Goal: Task Accomplishment & Management: Use online tool/utility

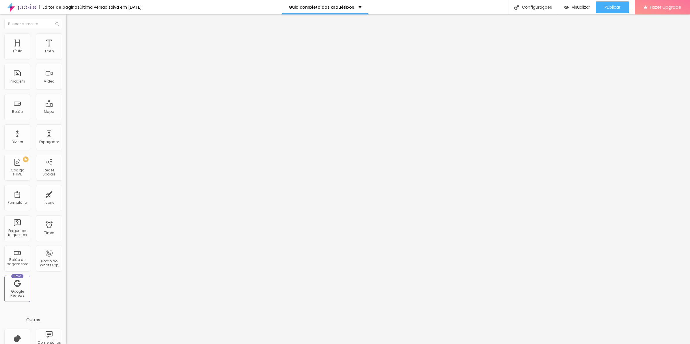
click at [66, 55] on button "button" at bounding box center [70, 52] width 8 height 6
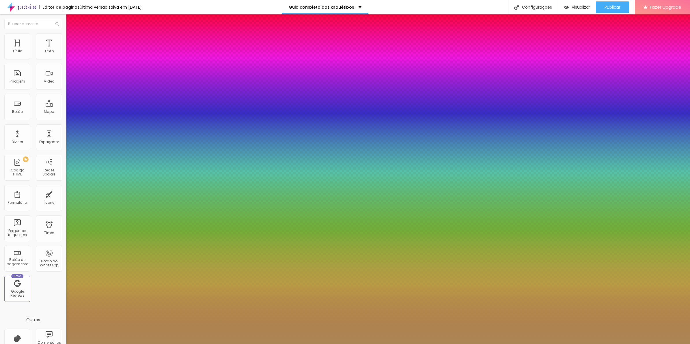
type input "8"
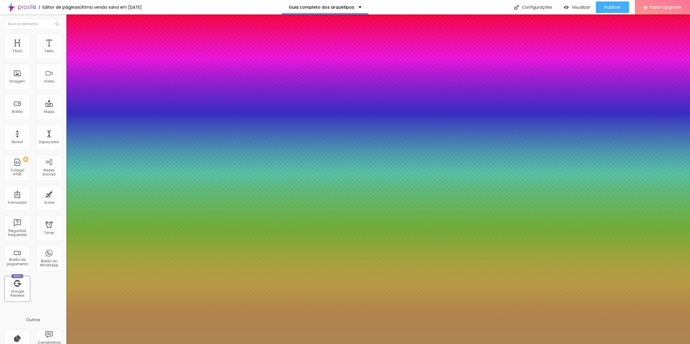
type input "1"
type input "19"
type input "8"
type input "18"
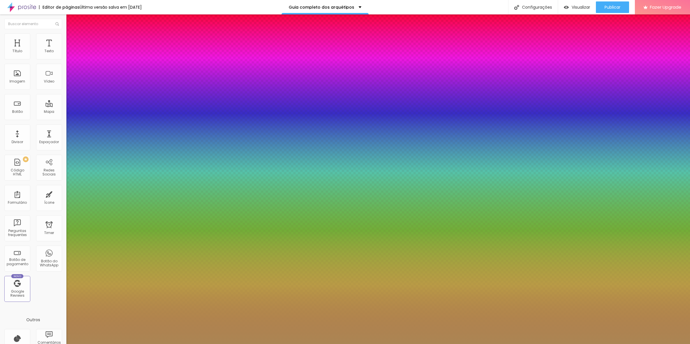
type input "18"
click at [354, 344] on div at bounding box center [345, 344] width 690 height 0
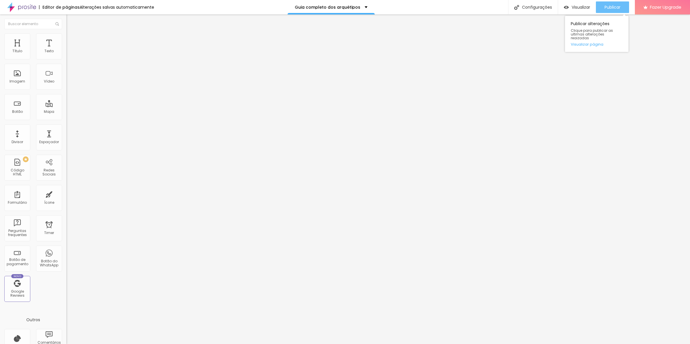
click at [611, 10] on span "Publicar" at bounding box center [612, 7] width 16 height 5
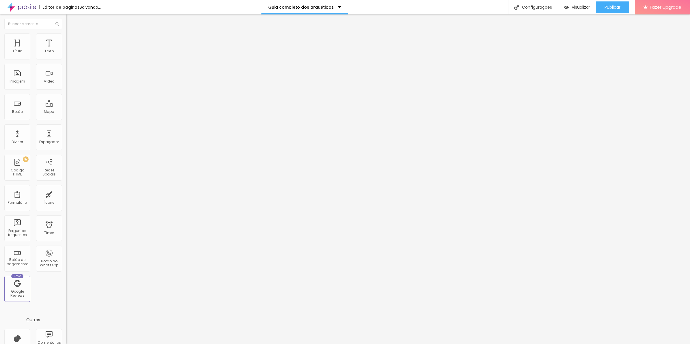
click at [66, 35] on img at bounding box center [68, 35] width 5 height 5
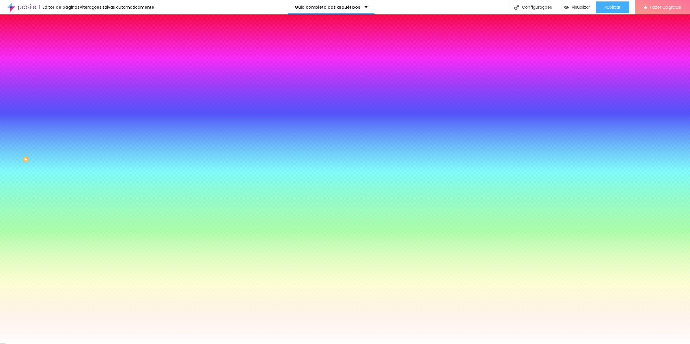
click at [66, 67] on div "Tipografia Voltar ao padrão" at bounding box center [99, 69] width 66 height 16
click at [66, 71] on button "button" at bounding box center [70, 74] width 8 height 6
click at [269, 344] on div at bounding box center [345, 344] width 690 height 0
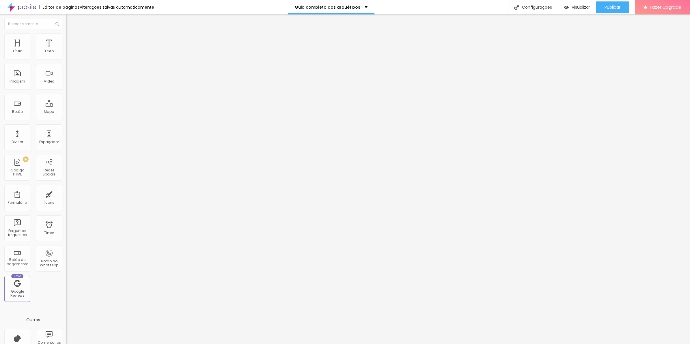
click at [69, 54] on icon "button" at bounding box center [70, 51] width 3 height 3
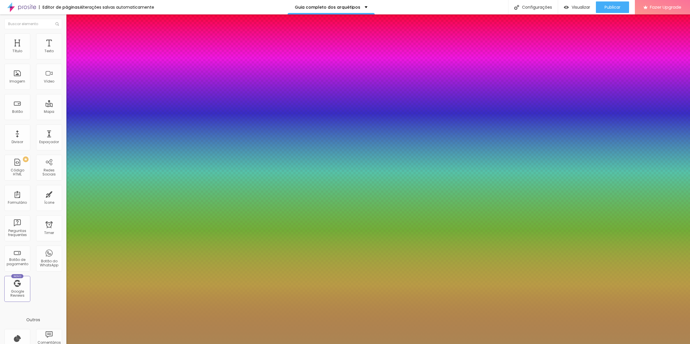
click at [249, 344] on div at bounding box center [345, 344] width 690 height 0
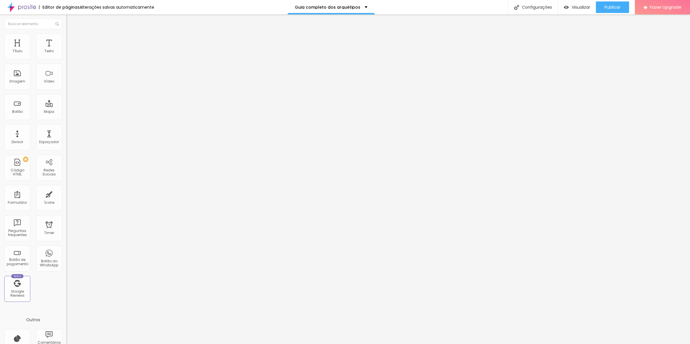
click at [66, 55] on button "button" at bounding box center [70, 52] width 8 height 6
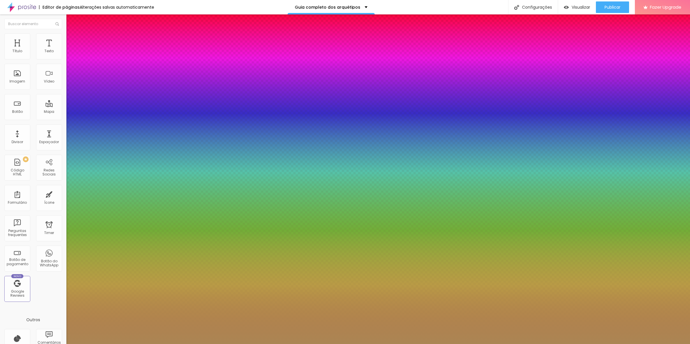
type input "8"
type input "1"
type input "18"
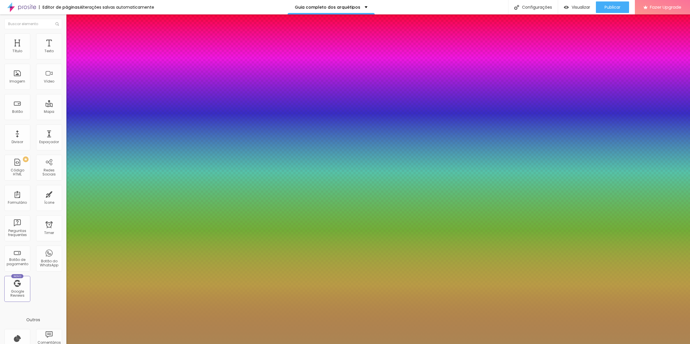
type input "18"
click at [433, 344] on div at bounding box center [345, 344] width 690 height 0
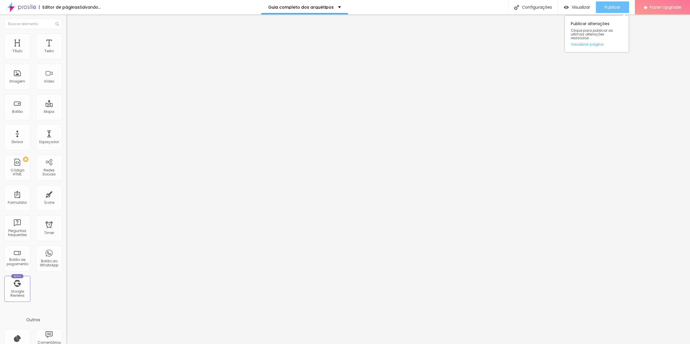
click at [610, 7] on span "Publicar" at bounding box center [612, 7] width 16 height 5
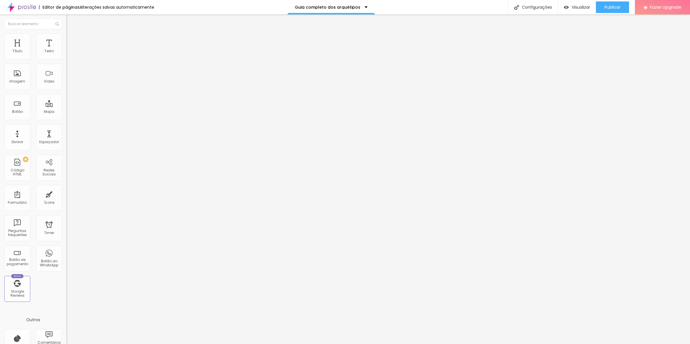
click at [69, 54] on icon "button" at bounding box center [70, 51] width 3 height 3
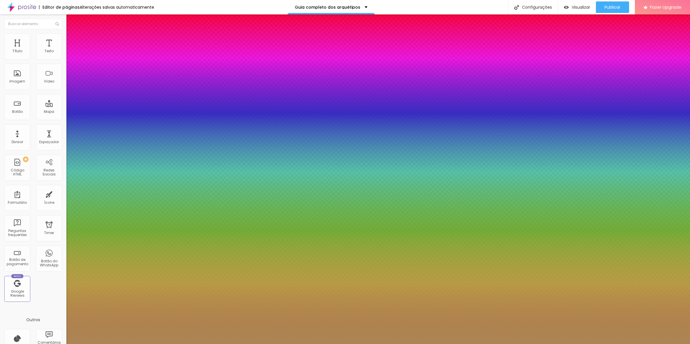
type input "24"
click at [294, 344] on div at bounding box center [345, 344] width 690 height 0
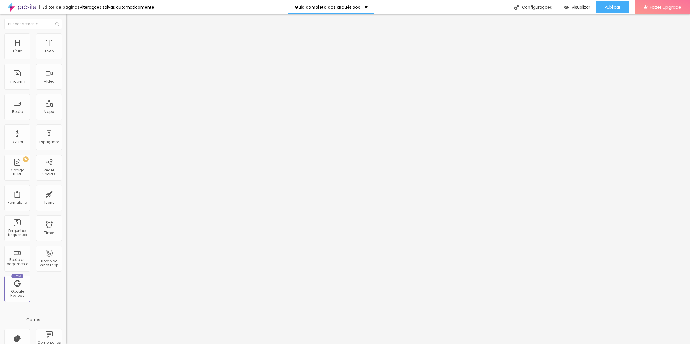
click at [69, 53] on icon "button" at bounding box center [70, 52] width 2 height 2
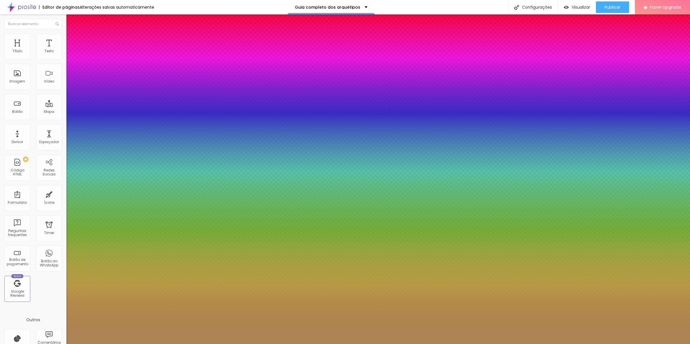
click at [265, 344] on div at bounding box center [345, 344] width 690 height 0
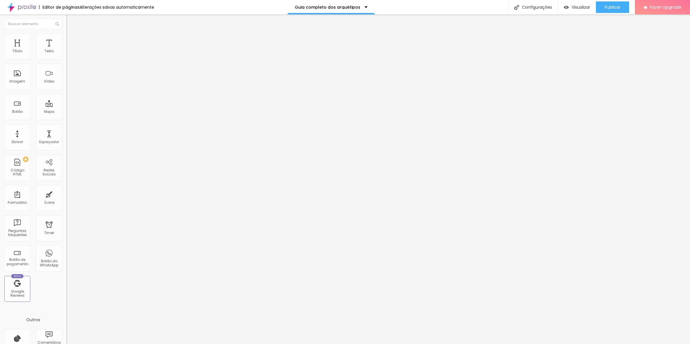
click at [66, 55] on button "button" at bounding box center [70, 52] width 8 height 6
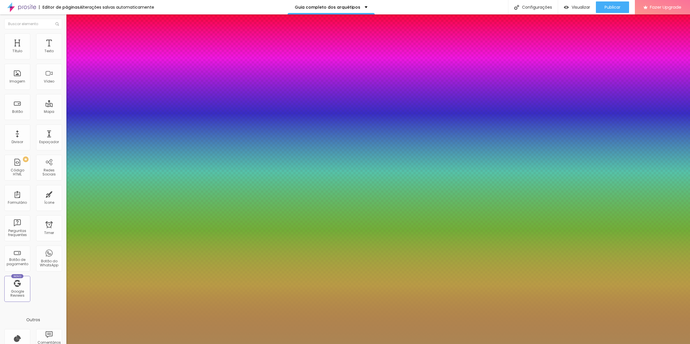
click at [90, 344] on div at bounding box center [345, 344] width 690 height 0
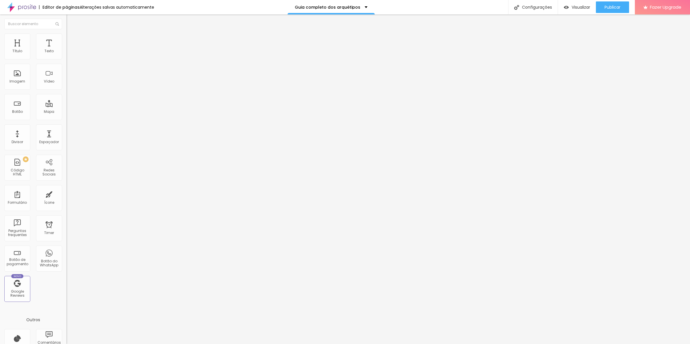
click at [66, 55] on button "button" at bounding box center [70, 52] width 8 height 6
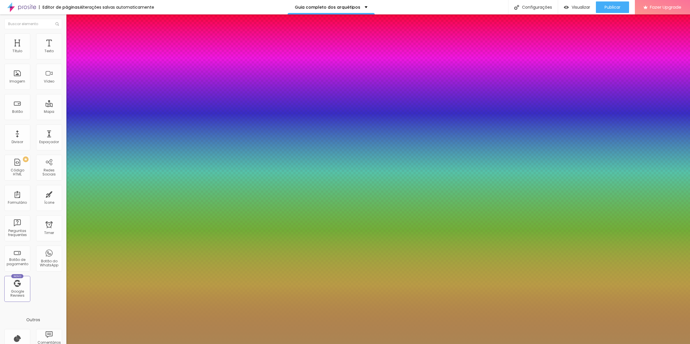
type input "48"
type input "47"
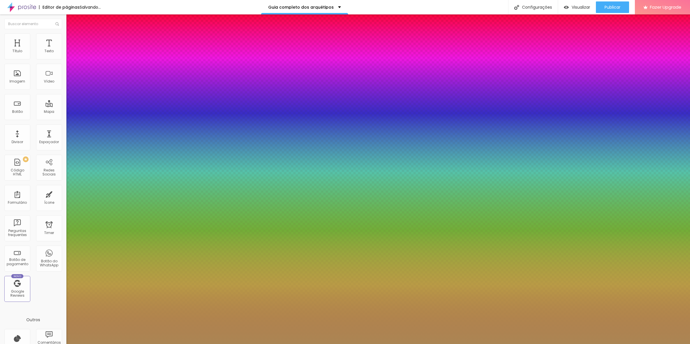
type input "48"
click at [276, 344] on div at bounding box center [345, 344] width 690 height 0
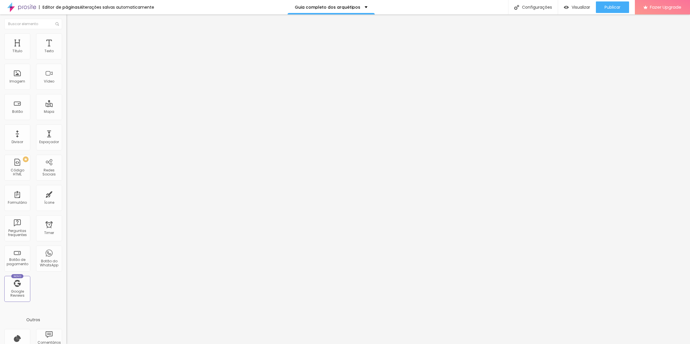
click at [69, 54] on icon "button" at bounding box center [70, 51] width 3 height 3
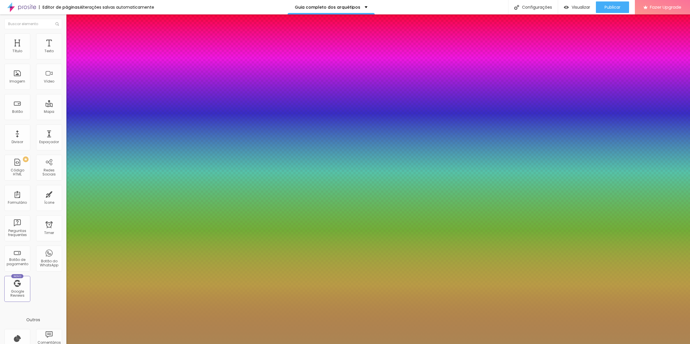
type input "17"
type input "16"
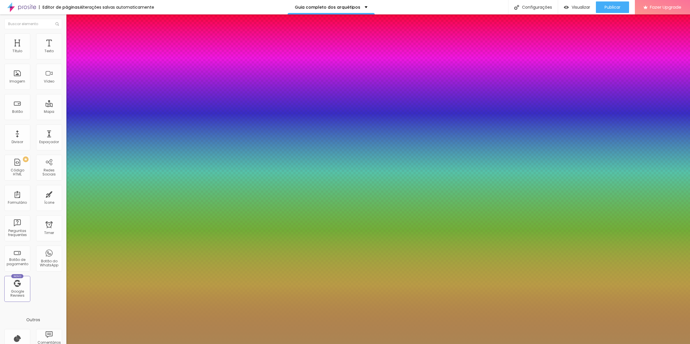
type input "16"
type input "17"
type input "18"
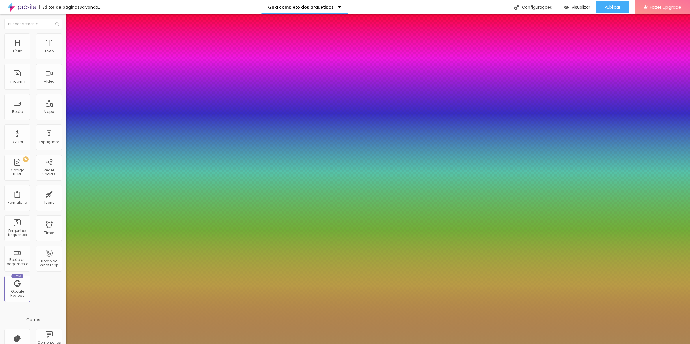
click at [308, 344] on div at bounding box center [345, 344] width 690 height 0
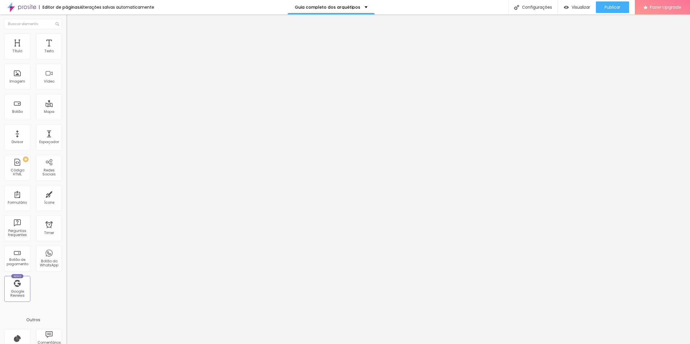
click at [72, 40] on span "Estilo" at bounding box center [76, 37] width 9 height 5
type input "95"
drag, startPoint x: 61, startPoint y: 61, endPoint x: 55, endPoint y: 60, distance: 5.5
type input "95"
click at [66, 59] on input "range" at bounding box center [84, 57] width 37 height 5
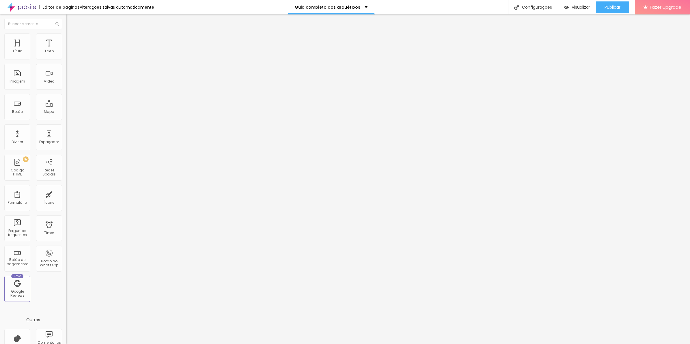
type input "90"
type input "80"
drag, startPoint x: 56, startPoint y: 62, endPoint x: 46, endPoint y: 61, distance: 9.3
type input "80"
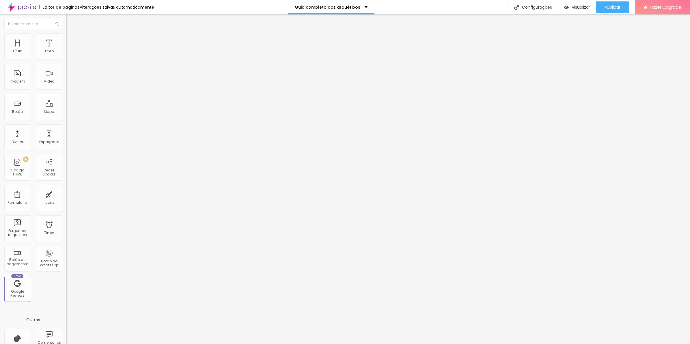
click at [66, 59] on input "range" at bounding box center [84, 57] width 37 height 5
click at [69, 54] on icon "button" at bounding box center [70, 51] width 3 height 3
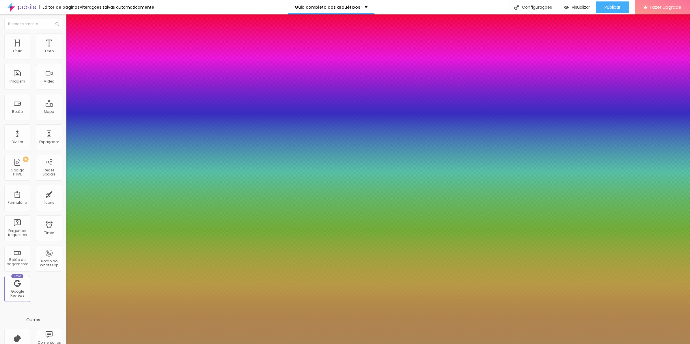
type input "19"
type input "17"
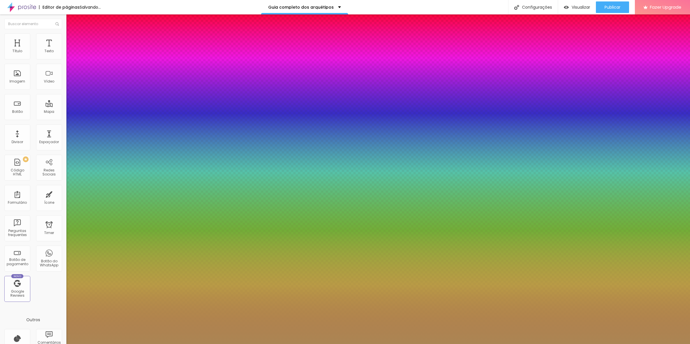
type input "18"
click at [458, 344] on div at bounding box center [345, 344] width 690 height 0
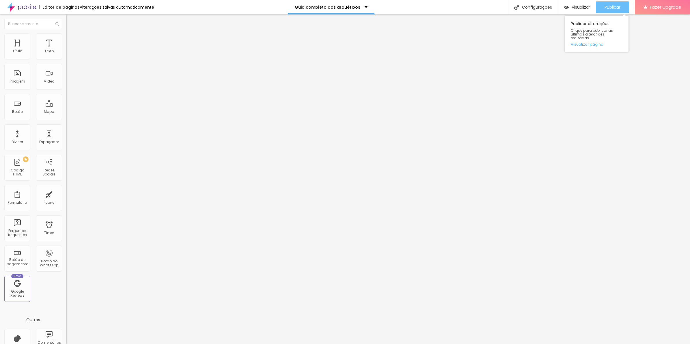
click at [602, 4] on button "Publicar" at bounding box center [612, 7] width 33 height 12
click at [69, 54] on icon "button" at bounding box center [70, 51] width 3 height 3
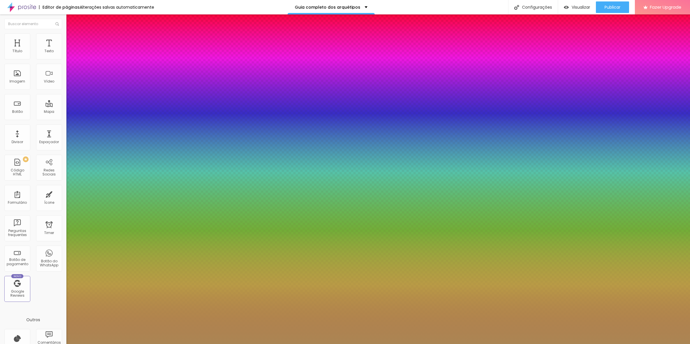
type input "25"
click at [251, 344] on div at bounding box center [345, 344] width 690 height 0
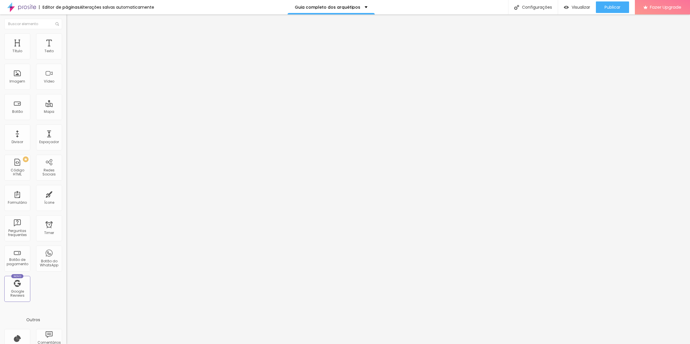
click at [66, 55] on button "button" at bounding box center [70, 52] width 8 height 6
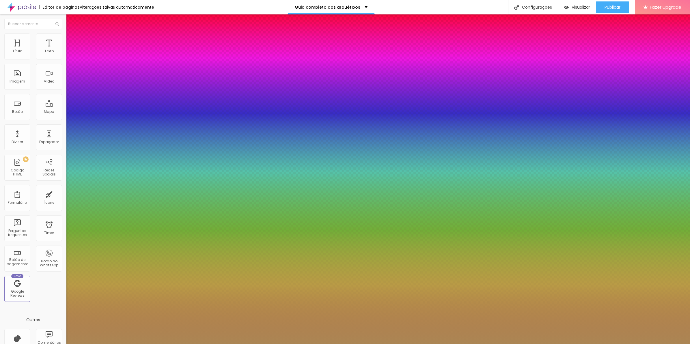
type input "19"
type input "20"
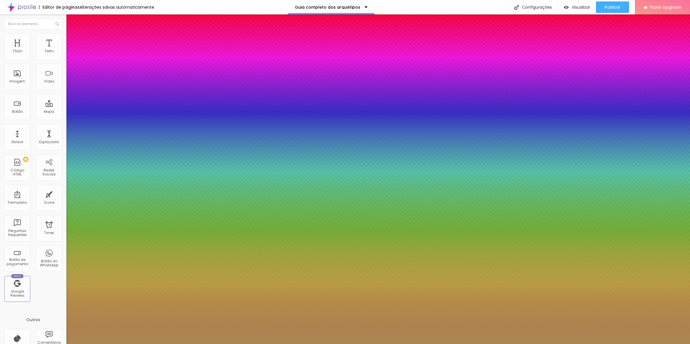
click at [301, 344] on div at bounding box center [345, 344] width 690 height 0
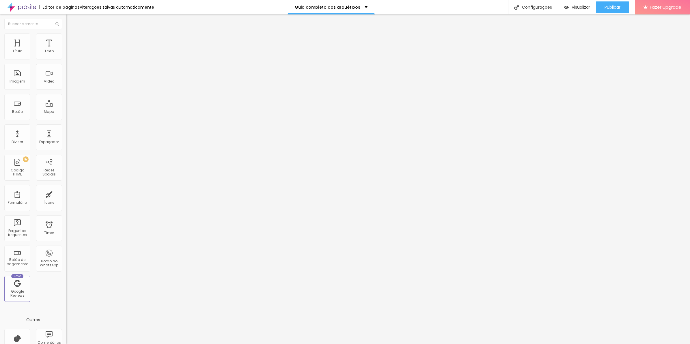
click at [66, 55] on button "button" at bounding box center [70, 52] width 8 height 6
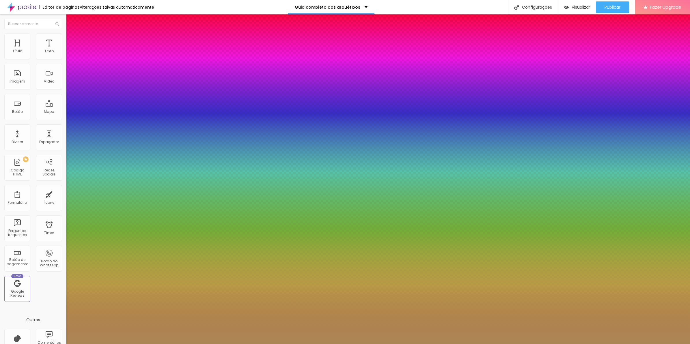
type input "19"
type input "20"
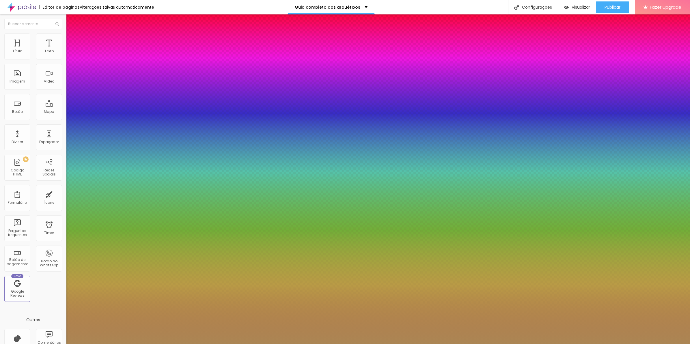
click at [447, 344] on div at bounding box center [345, 344] width 690 height 0
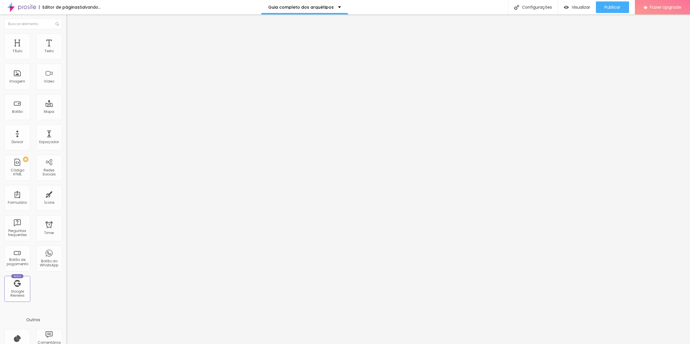
click at [69, 54] on icon "button" at bounding box center [70, 51] width 3 height 3
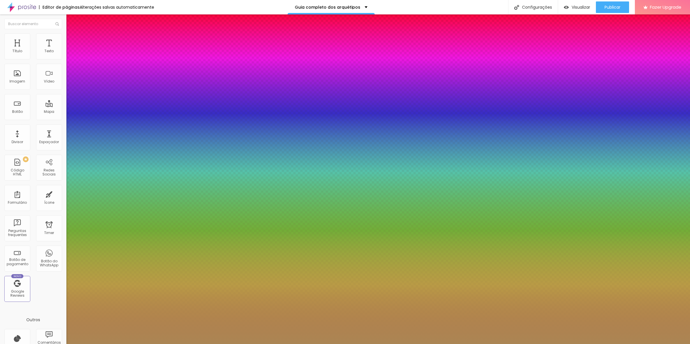
type input "19"
type input "20"
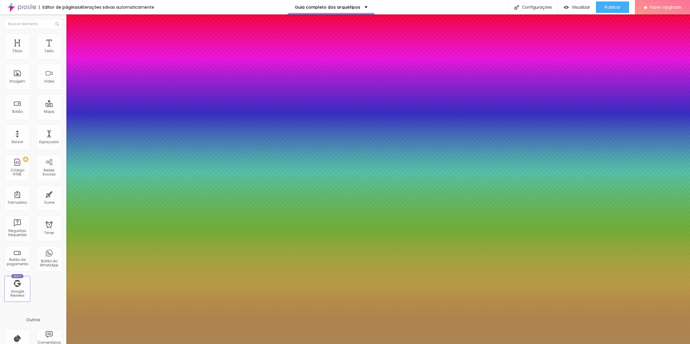
click at [247, 344] on div at bounding box center [345, 344] width 690 height 0
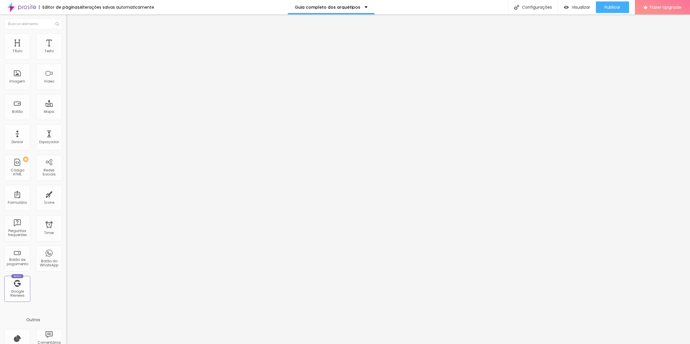
click at [66, 54] on button "button" at bounding box center [70, 52] width 8 height 6
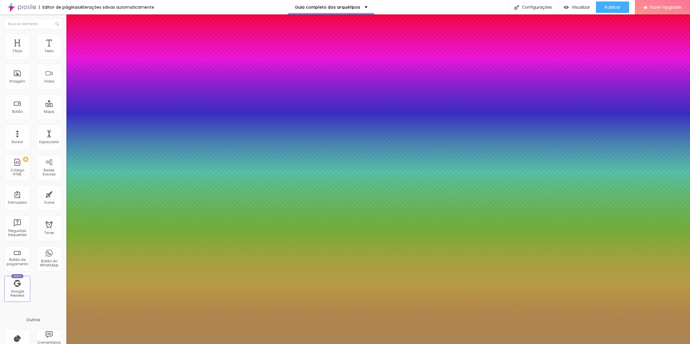
type input "19"
type input "20"
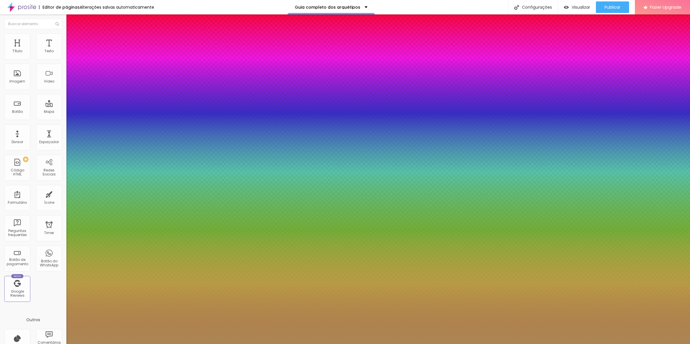
click at [339, 344] on div at bounding box center [345, 344] width 690 height 0
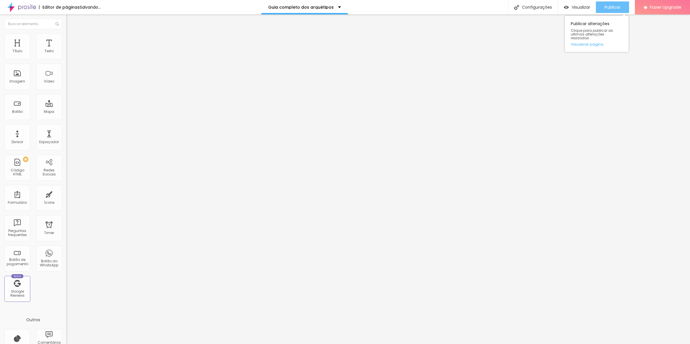
click at [607, 8] on span "Publicar" at bounding box center [612, 7] width 16 height 5
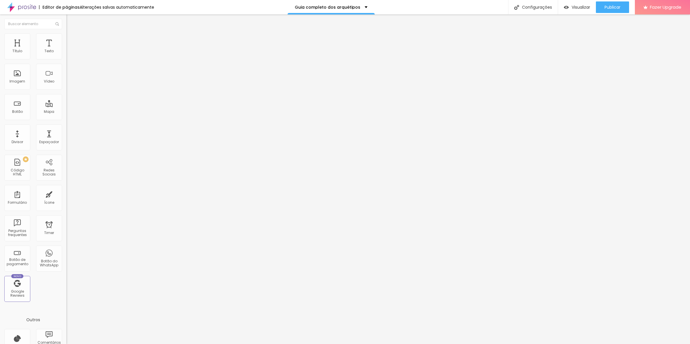
click at [66, 55] on button "button" at bounding box center [70, 52] width 8 height 6
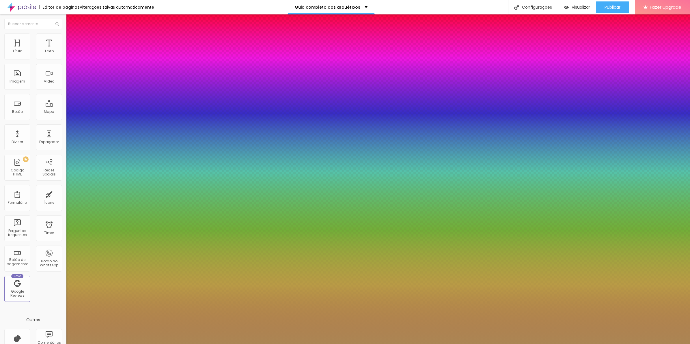
click at [299, 344] on div at bounding box center [345, 344] width 690 height 0
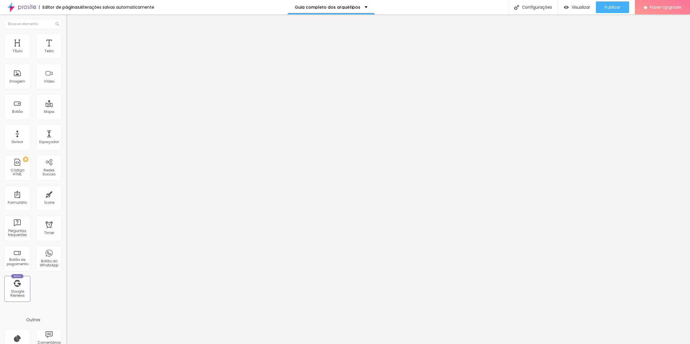
click at [69, 54] on icon "button" at bounding box center [70, 51] width 3 height 3
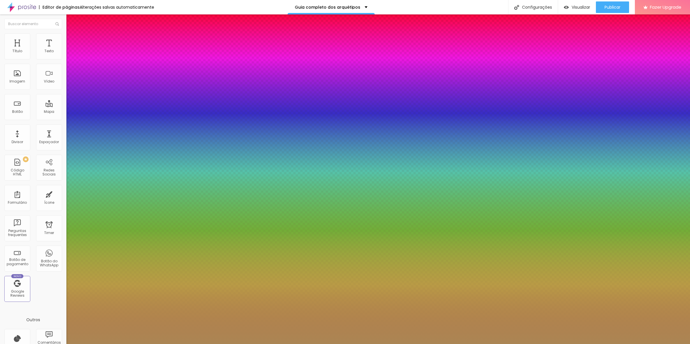
type input "21"
type input "22"
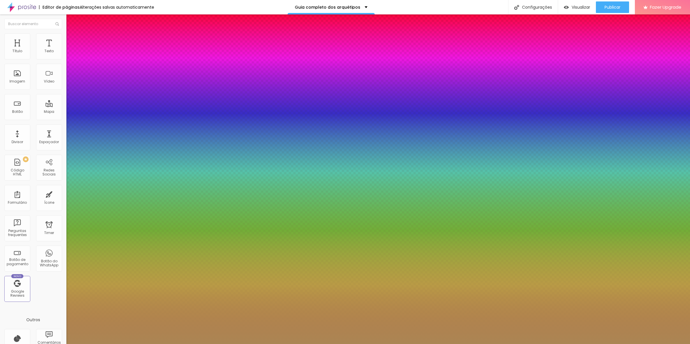
type input "23"
type input "24"
type input "25"
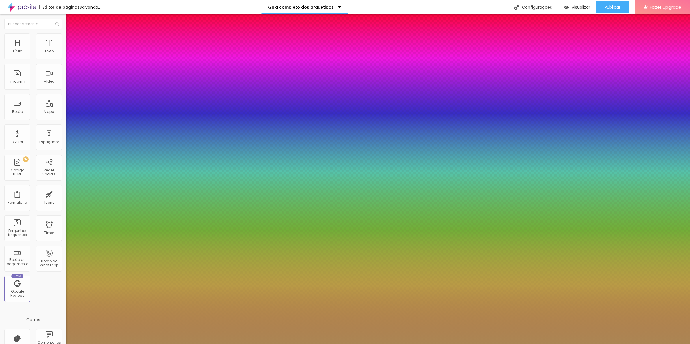
type input "25"
click at [236, 344] on div at bounding box center [345, 344] width 690 height 0
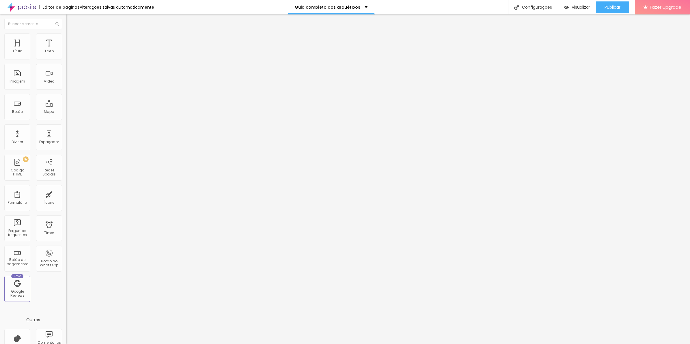
click at [66, 55] on button "button" at bounding box center [70, 52] width 8 height 6
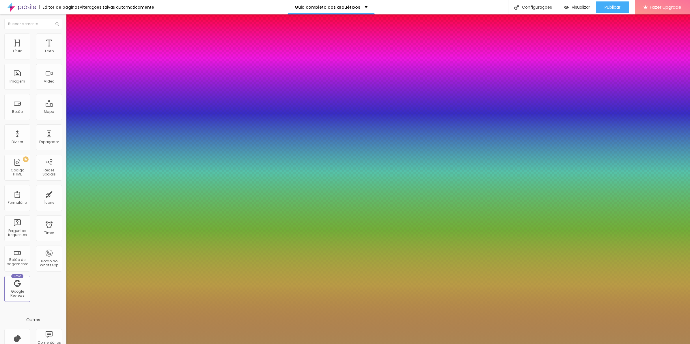
type input "29"
type input "28"
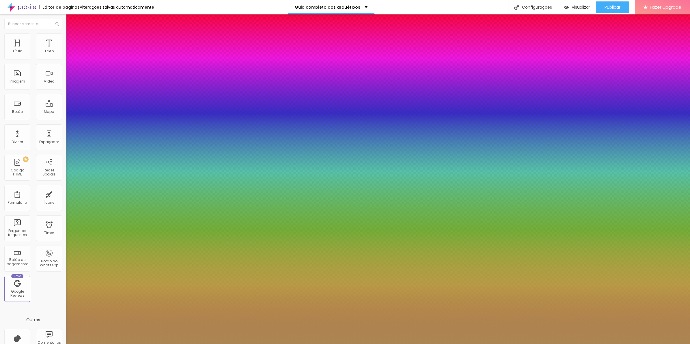
type input "26"
type input "25"
click at [255, 344] on div at bounding box center [345, 344] width 690 height 0
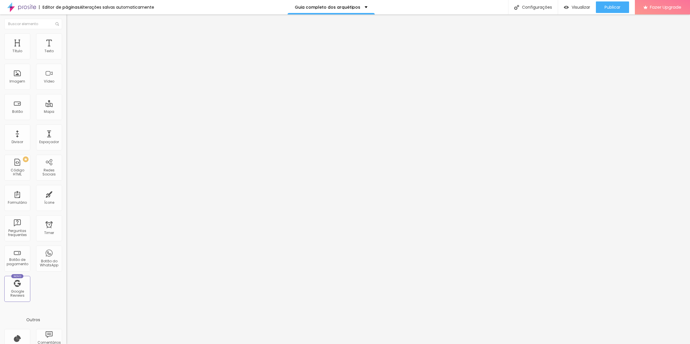
click at [69, 54] on icon "button" at bounding box center [70, 51] width 3 height 3
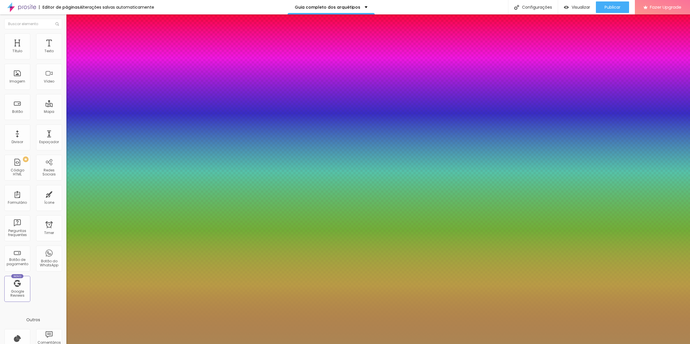
click at [290, 344] on div at bounding box center [345, 344] width 690 height 0
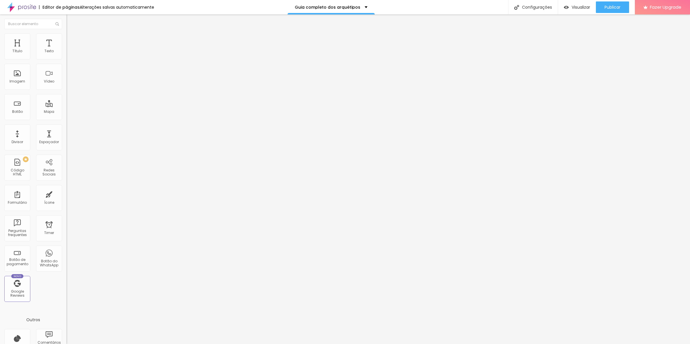
click at [69, 54] on icon "button" at bounding box center [70, 51] width 3 height 3
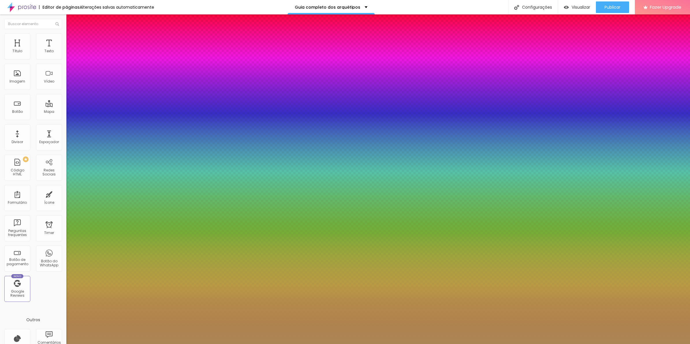
type input "26"
type input "27"
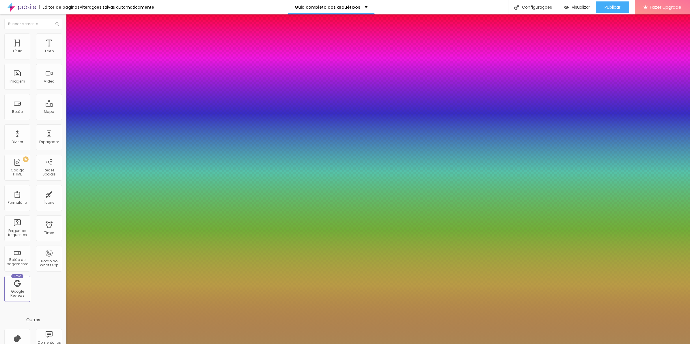
type input "28"
type input "29"
type input "30"
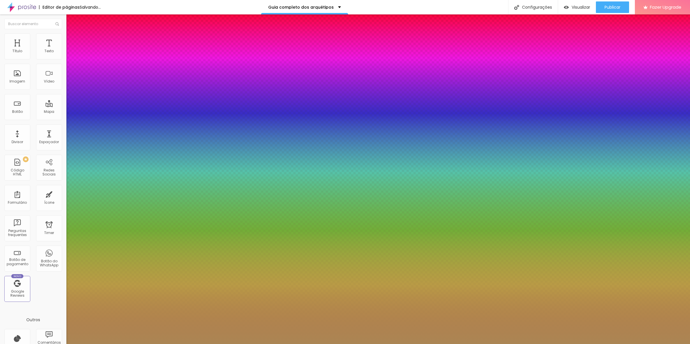
type input "30"
click at [196, 344] on div at bounding box center [345, 344] width 690 height 0
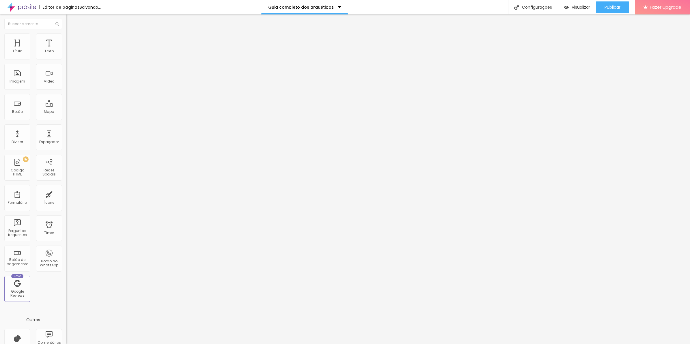
click at [69, 53] on icon "button" at bounding box center [70, 52] width 2 height 2
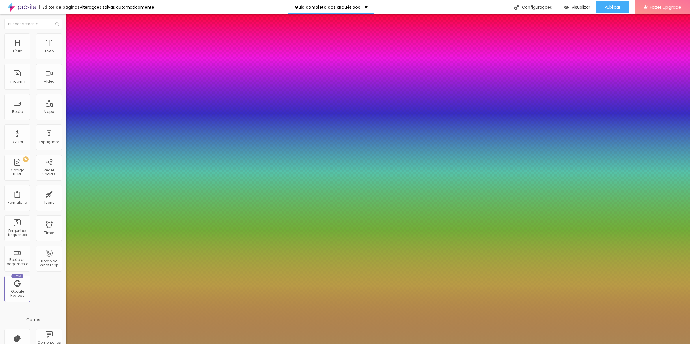
type input "37"
type input "35"
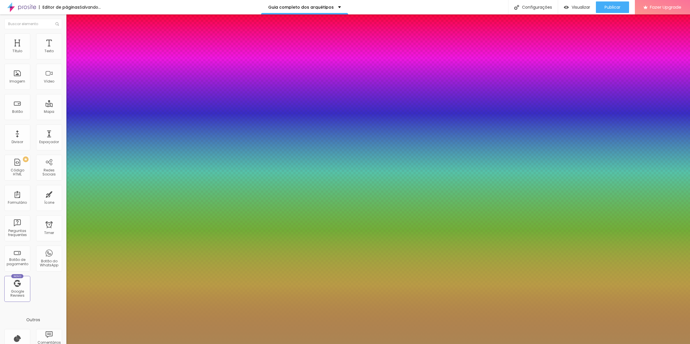
type input "36"
type input "37"
type input "38"
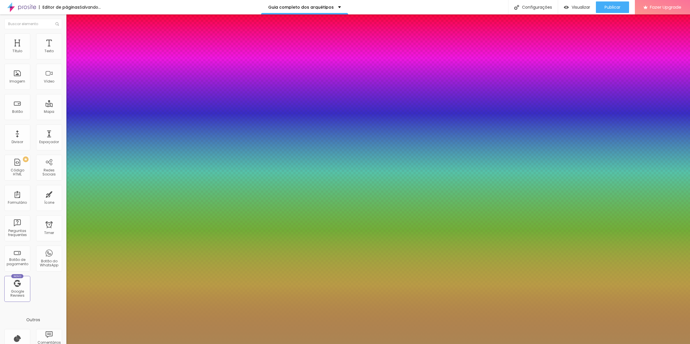
type input "38"
type input "39"
type input "40"
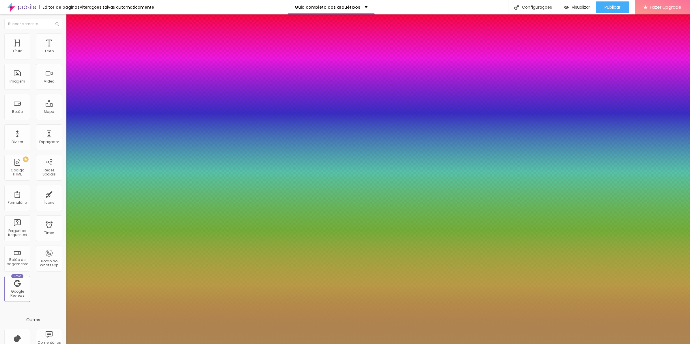
click at [223, 344] on div at bounding box center [345, 344] width 690 height 0
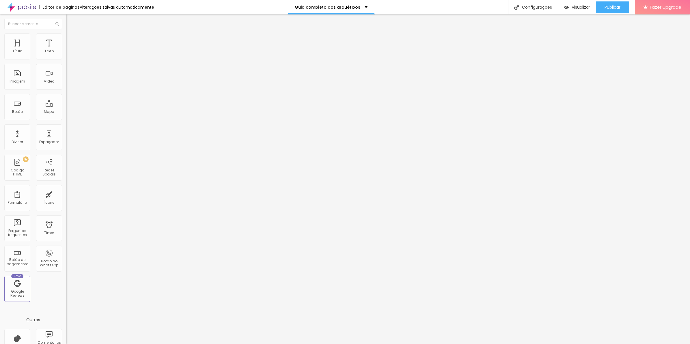
click at [66, 55] on button "button" at bounding box center [70, 52] width 8 height 6
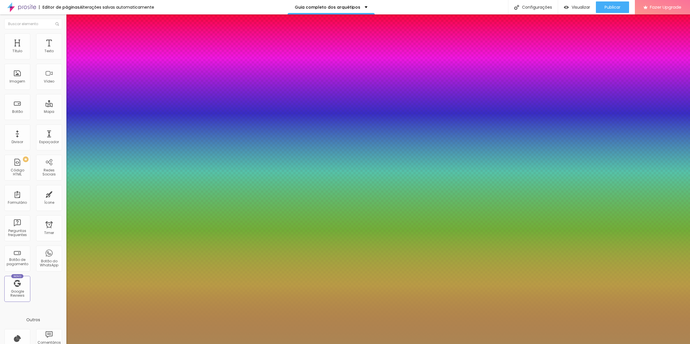
click at [225, 344] on div at bounding box center [345, 344] width 690 height 0
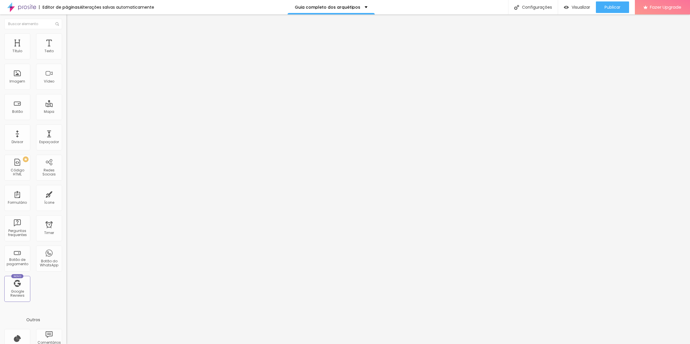
click at [69, 54] on icon "button" at bounding box center [70, 51] width 3 height 3
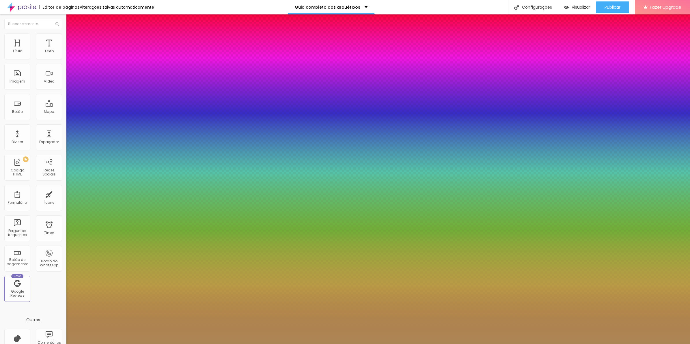
click at [329, 344] on div at bounding box center [345, 344] width 690 height 0
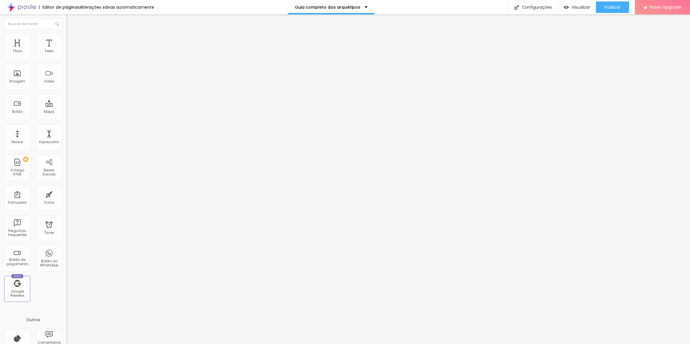
click at [66, 55] on button "button" at bounding box center [70, 52] width 8 height 6
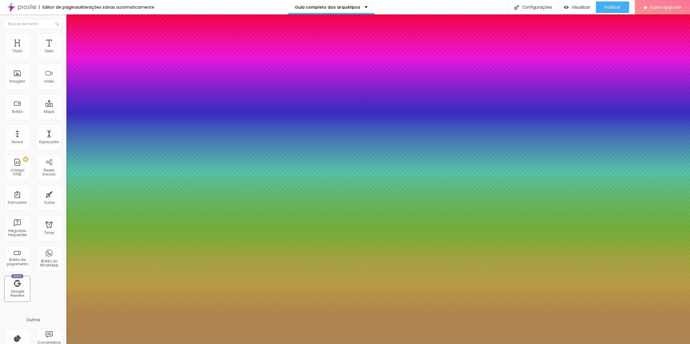
click at [304, 344] on div at bounding box center [345, 344] width 690 height 0
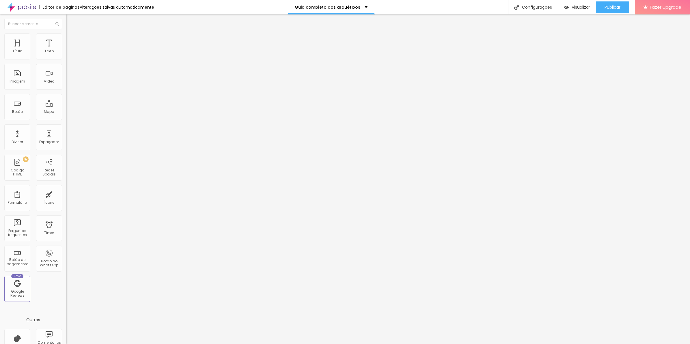
click at [69, 54] on icon "button" at bounding box center [70, 51] width 3 height 3
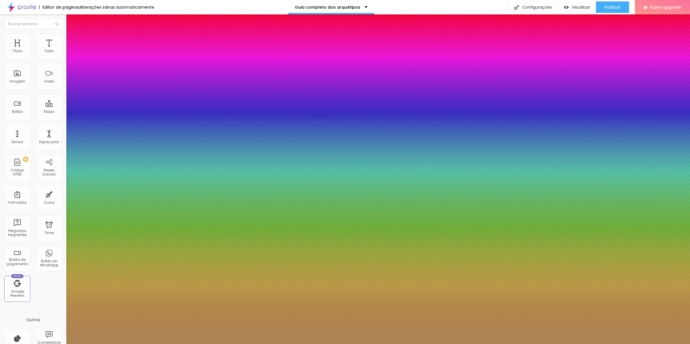
click at [231, 344] on div at bounding box center [345, 344] width 690 height 0
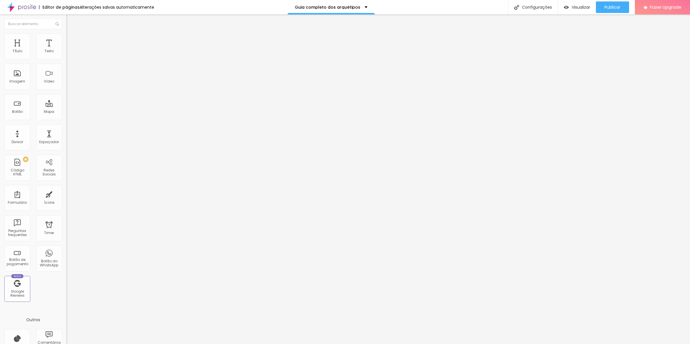
click at [66, 59] on div "Tipografia Voltar ao padrão Sombra DESATIVADO Voltar ao padrão" at bounding box center [99, 57] width 66 height 36
click at [66, 55] on div at bounding box center [99, 52] width 66 height 6
click at [66, 55] on button "button" at bounding box center [70, 52] width 8 height 6
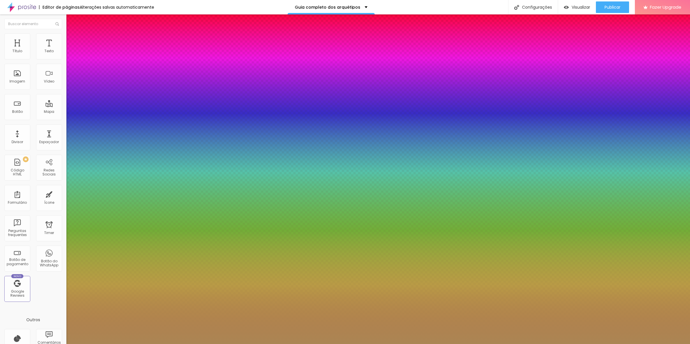
type input "8"
type input "3"
type input "30"
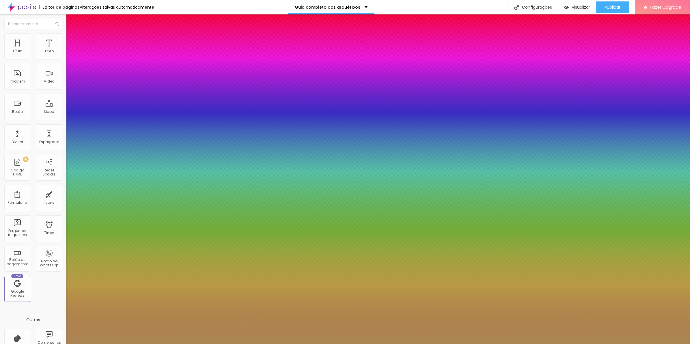
type input "30"
click at [185, 344] on div at bounding box center [345, 344] width 690 height 0
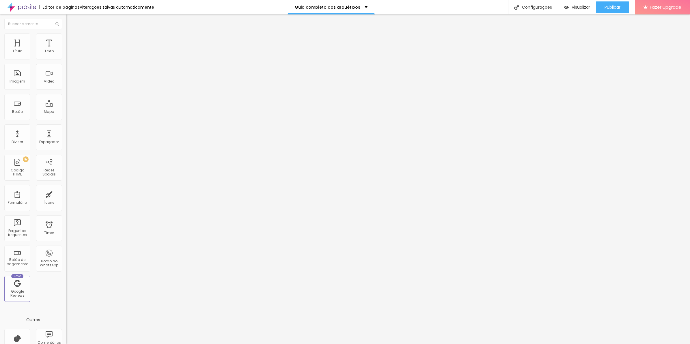
click at [66, 55] on button "button" at bounding box center [70, 52] width 8 height 6
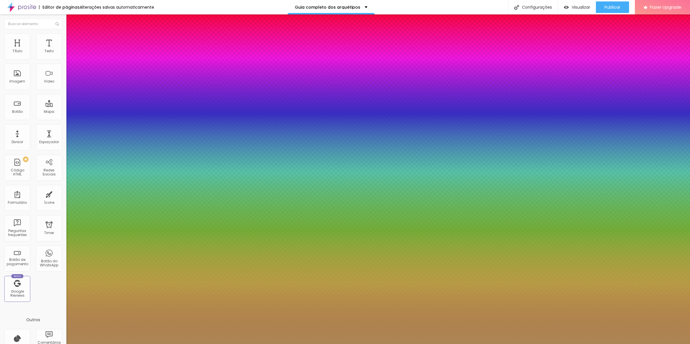
click at [335, 344] on div at bounding box center [345, 344] width 690 height 0
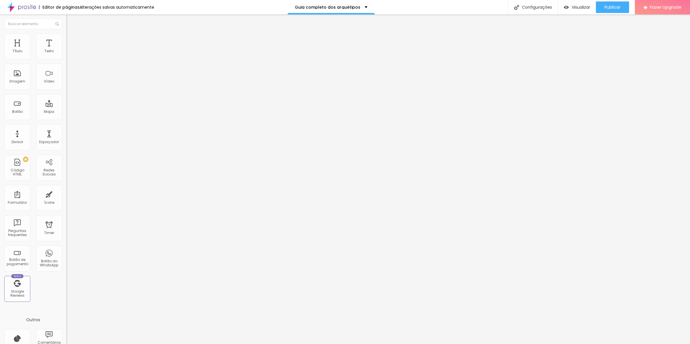
click at [66, 55] on button "button" at bounding box center [70, 52] width 8 height 6
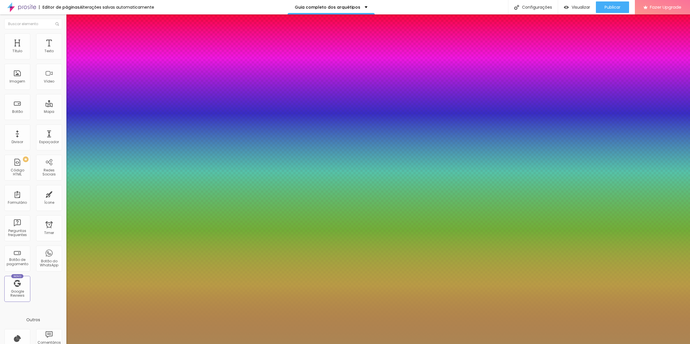
type input "24"
type input "21"
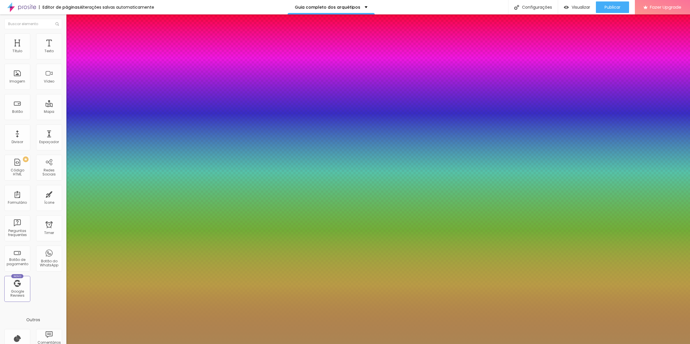
type input "22"
type input "23"
type input "24"
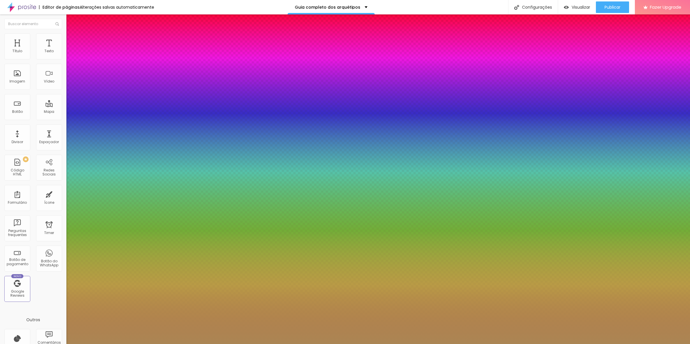
type input "24"
type input "25"
click at [278, 344] on div at bounding box center [345, 344] width 690 height 0
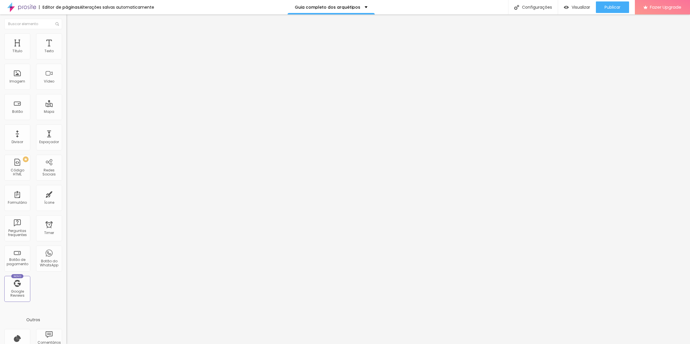
click at [69, 54] on icon "button" at bounding box center [70, 51] width 3 height 3
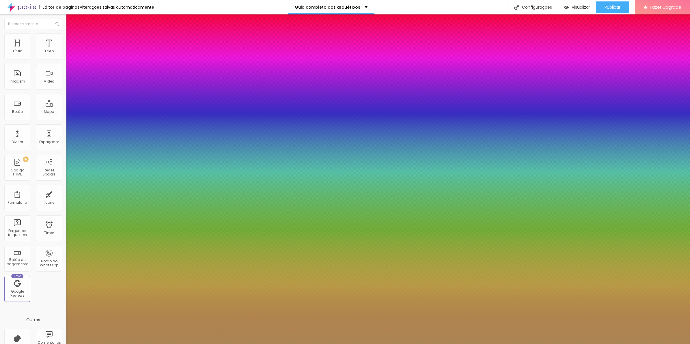
type input "47"
type input "46"
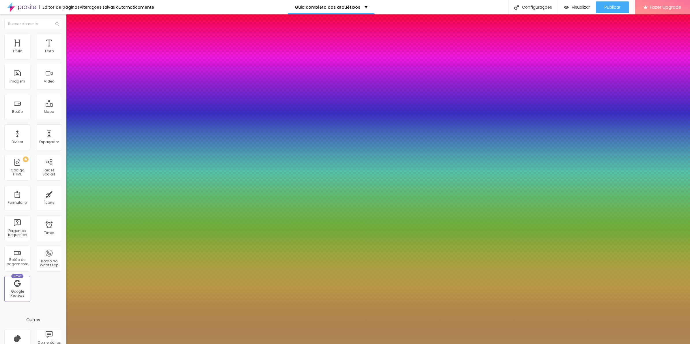
type input "45"
type input "44"
type input "43"
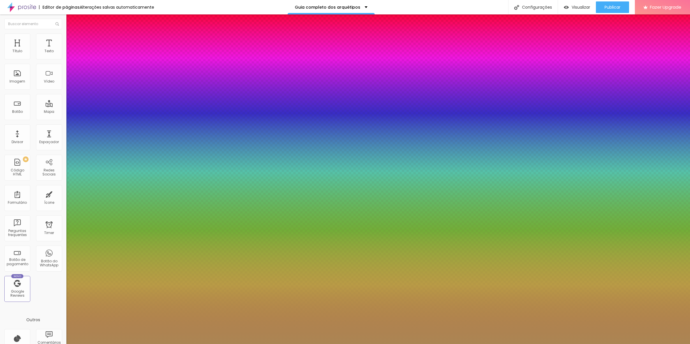
type input "43"
type input "42"
type input "40"
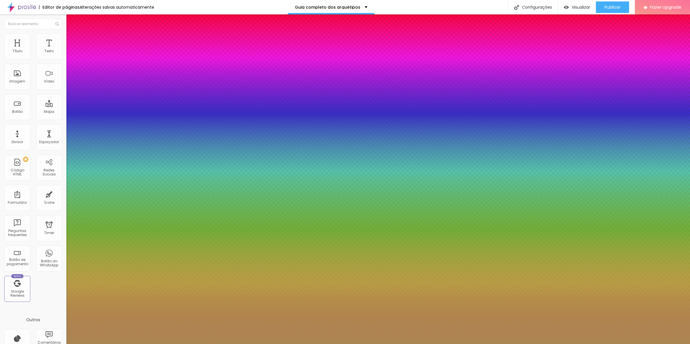
type input "39"
type input "38"
click at [309, 344] on div at bounding box center [345, 344] width 690 height 0
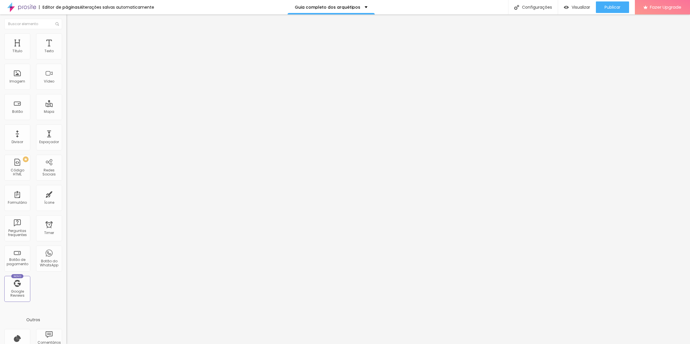
click at [66, 55] on button "button" at bounding box center [70, 52] width 8 height 6
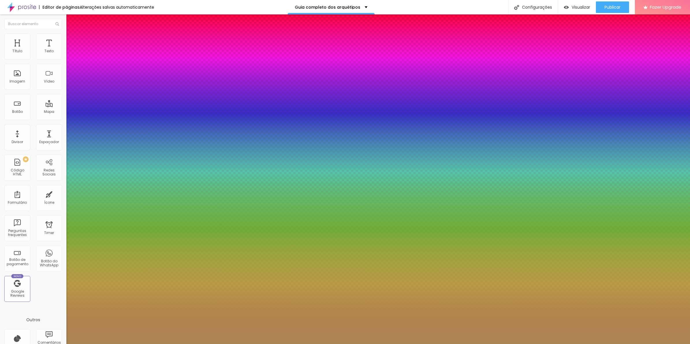
click at [290, 344] on div at bounding box center [345, 344] width 690 height 0
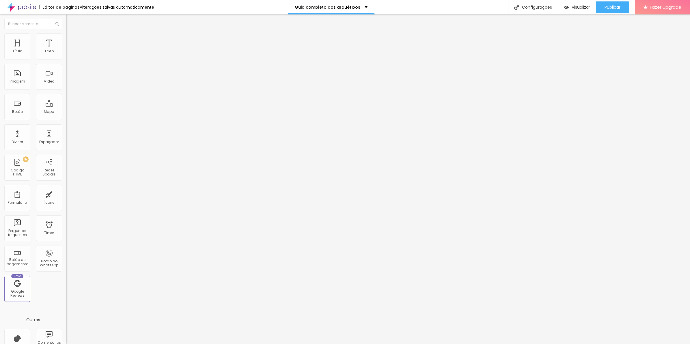
click at [66, 55] on button "button" at bounding box center [70, 52] width 8 height 6
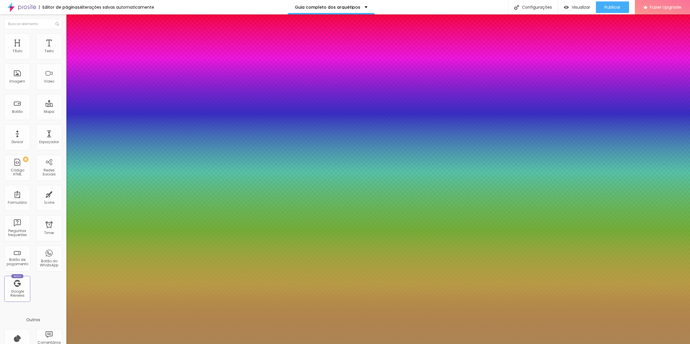
click at [247, 344] on div at bounding box center [345, 344] width 690 height 0
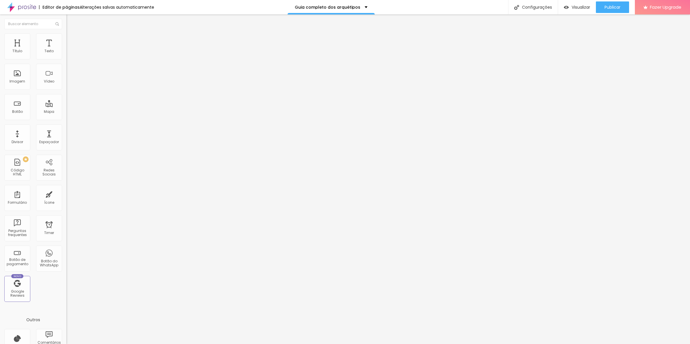
click at [69, 54] on icon "button" at bounding box center [70, 51] width 3 height 3
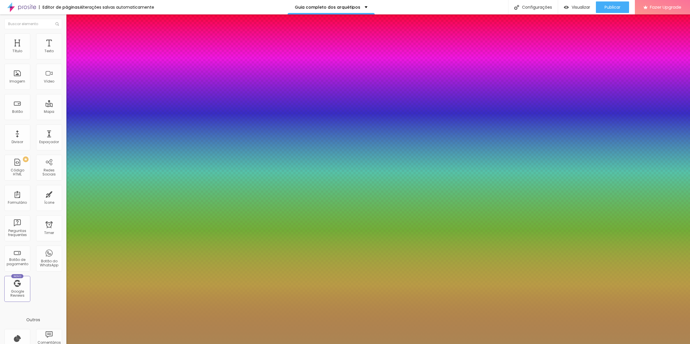
click at [268, 344] on div at bounding box center [345, 344] width 690 height 0
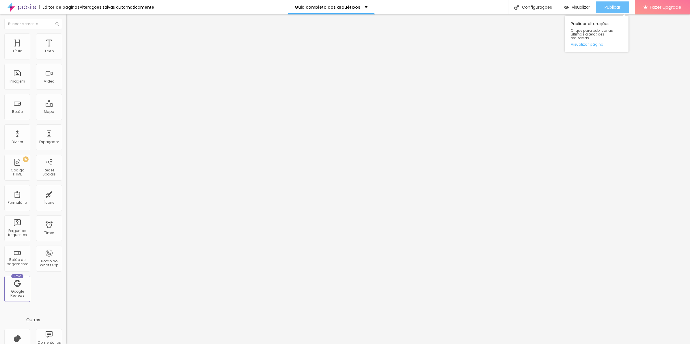
click at [618, 7] on span "Publicar" at bounding box center [612, 7] width 16 height 5
